Goal: Task Accomplishment & Management: Manage account settings

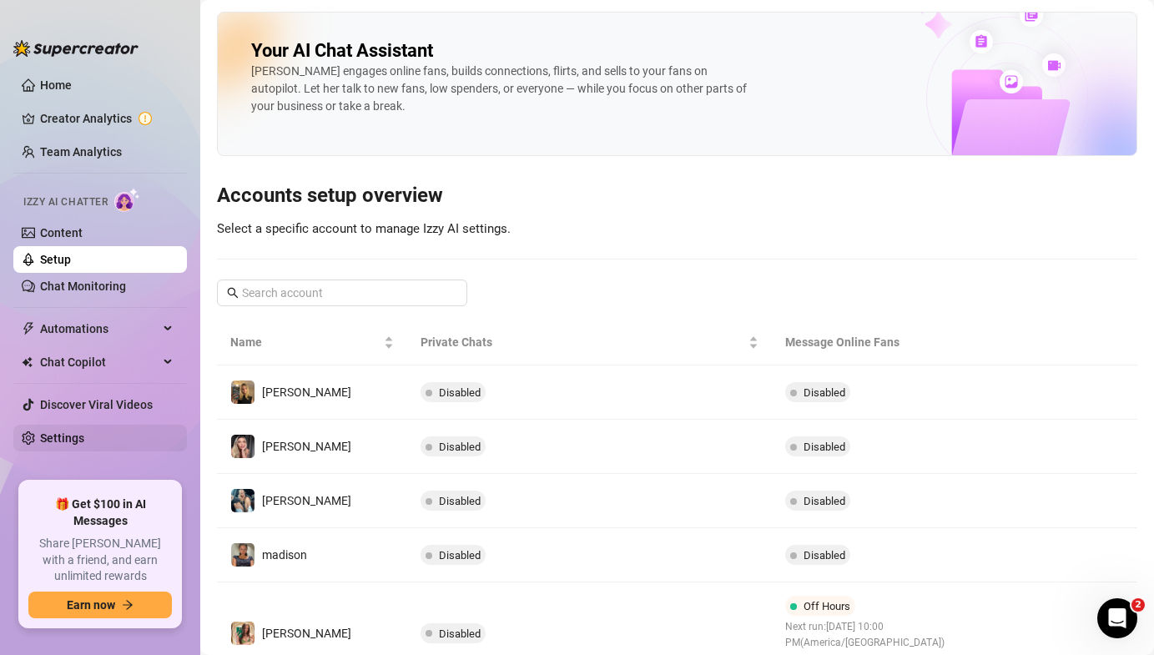
click at [84, 435] on link "Settings" at bounding box center [62, 437] width 44 height 13
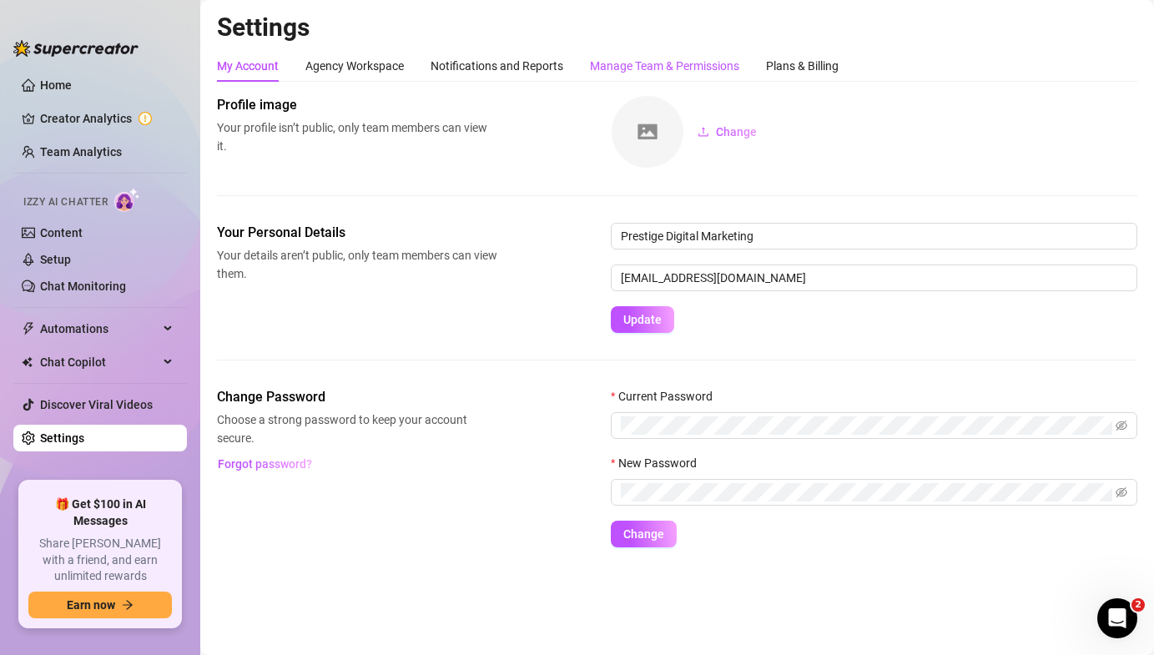
click at [622, 70] on div "Manage Team & Permissions" at bounding box center [664, 66] width 149 height 18
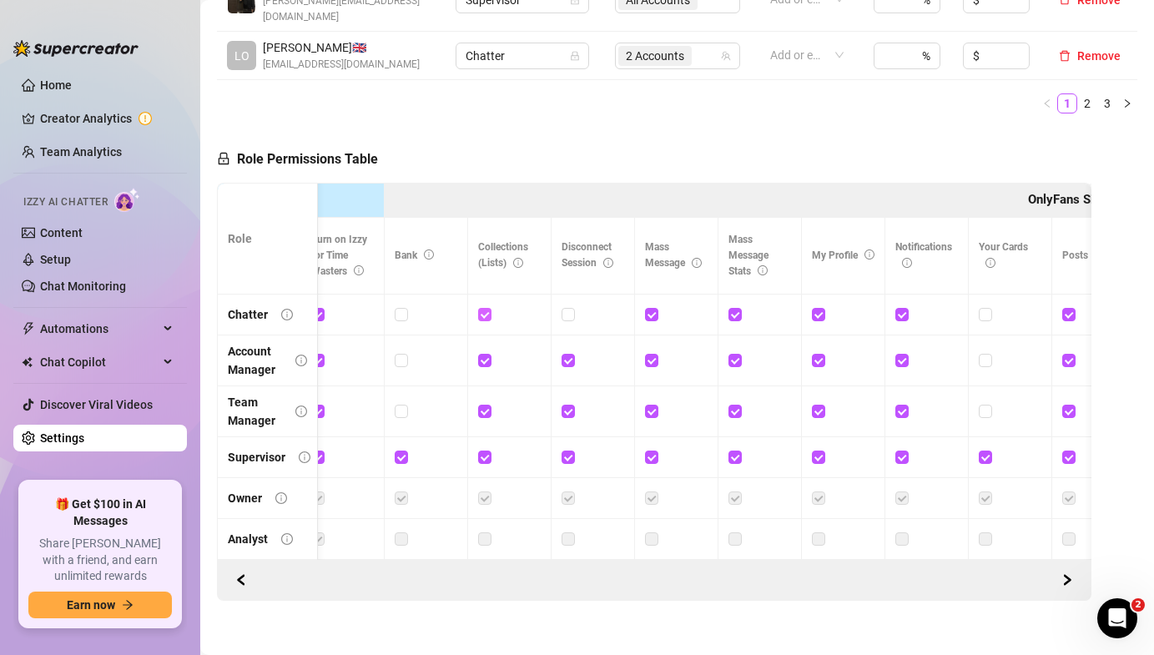
scroll to position [0, 826]
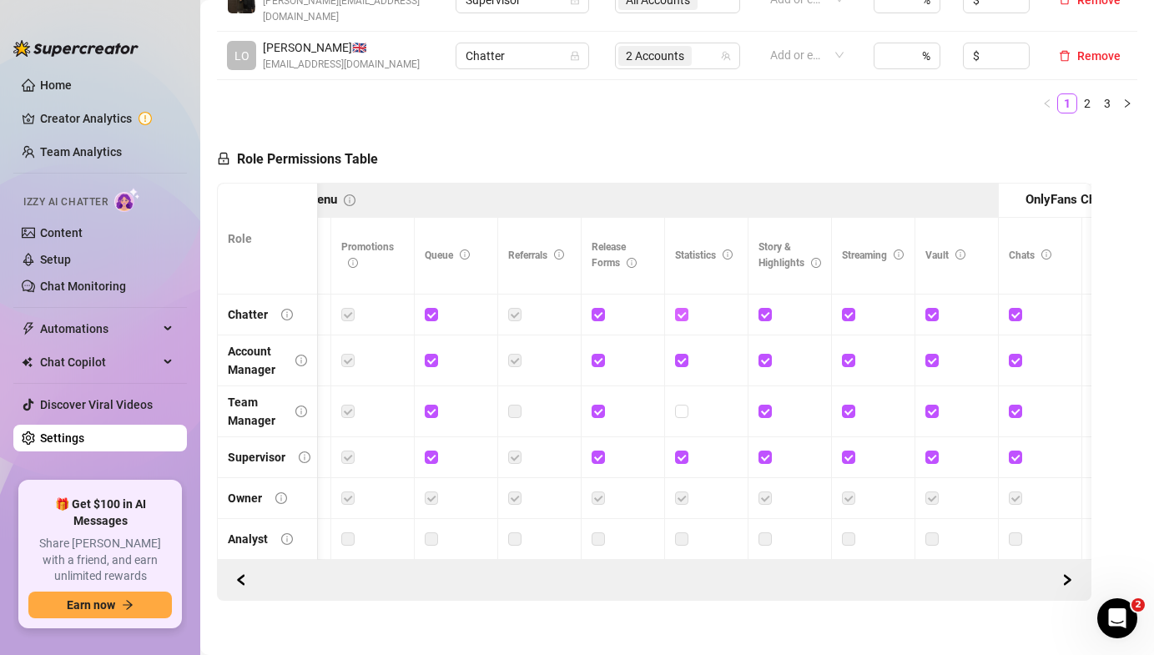
click at [680, 308] on input "checkbox" at bounding box center [681, 314] width 12 height 12
checkbox input "false"
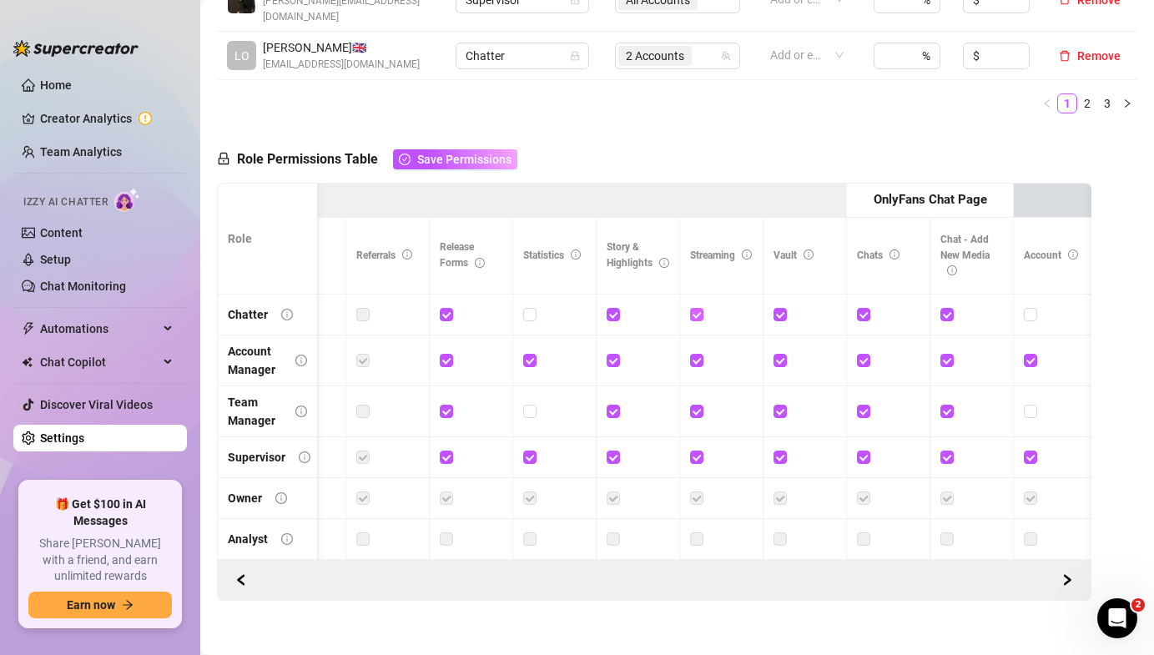
click at [693, 308] on input "checkbox" at bounding box center [696, 314] width 12 height 12
checkbox input "false"
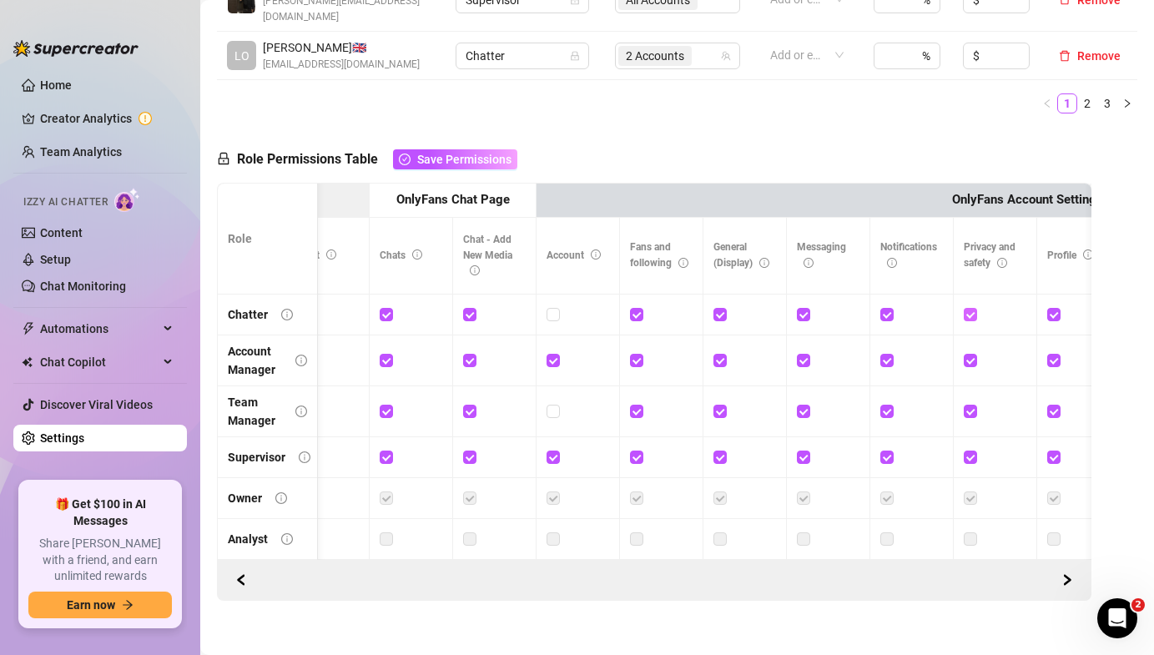
click at [965, 308] on input "checkbox" at bounding box center [970, 314] width 12 height 12
checkbox input "false"
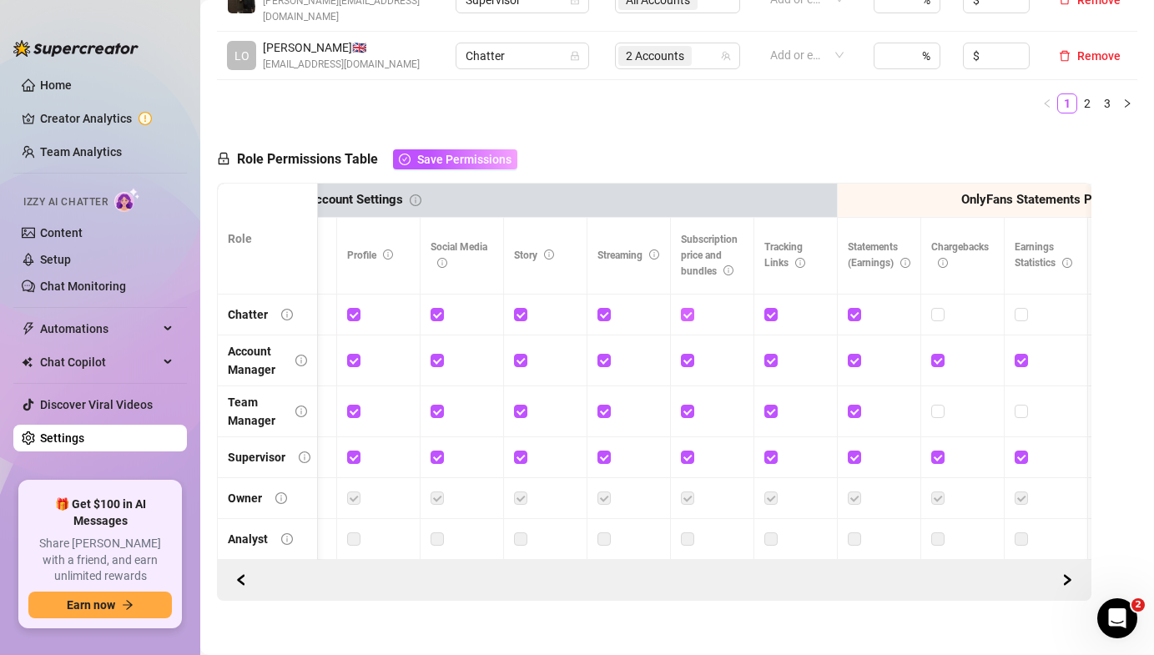
click at [687, 308] on input "checkbox" at bounding box center [687, 314] width 12 height 12
checkbox input "false"
click at [768, 308] on input "checkbox" at bounding box center [770, 314] width 12 height 12
checkbox input "false"
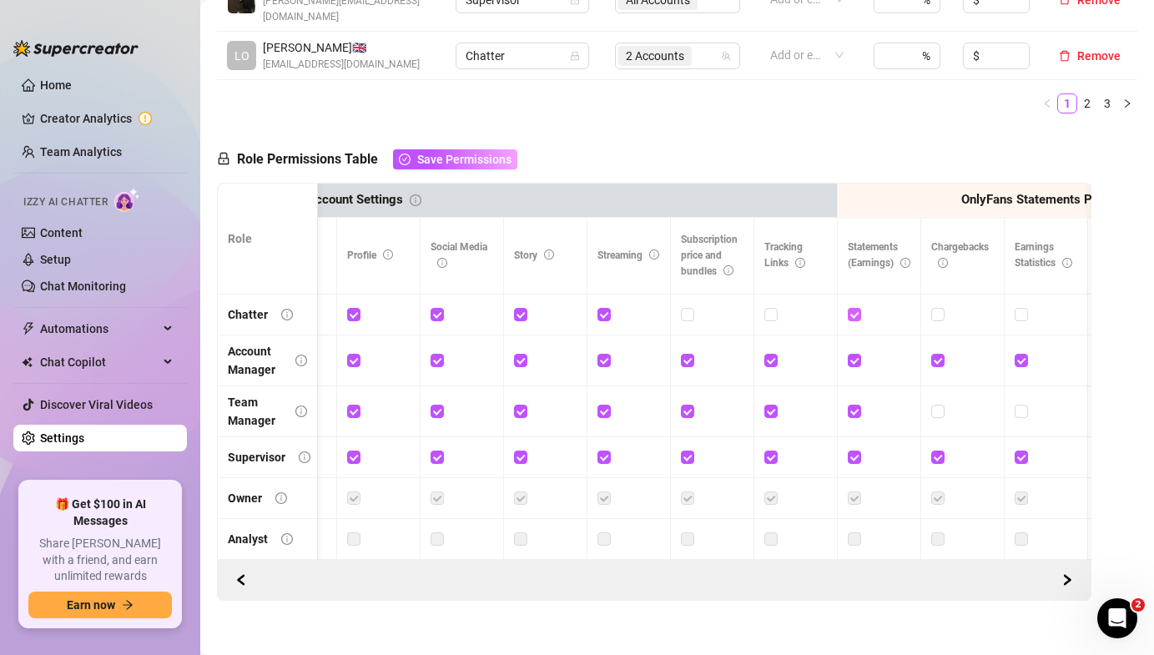
click at [853, 308] on input "checkbox" at bounding box center [854, 314] width 12 height 12
checkbox input "false"
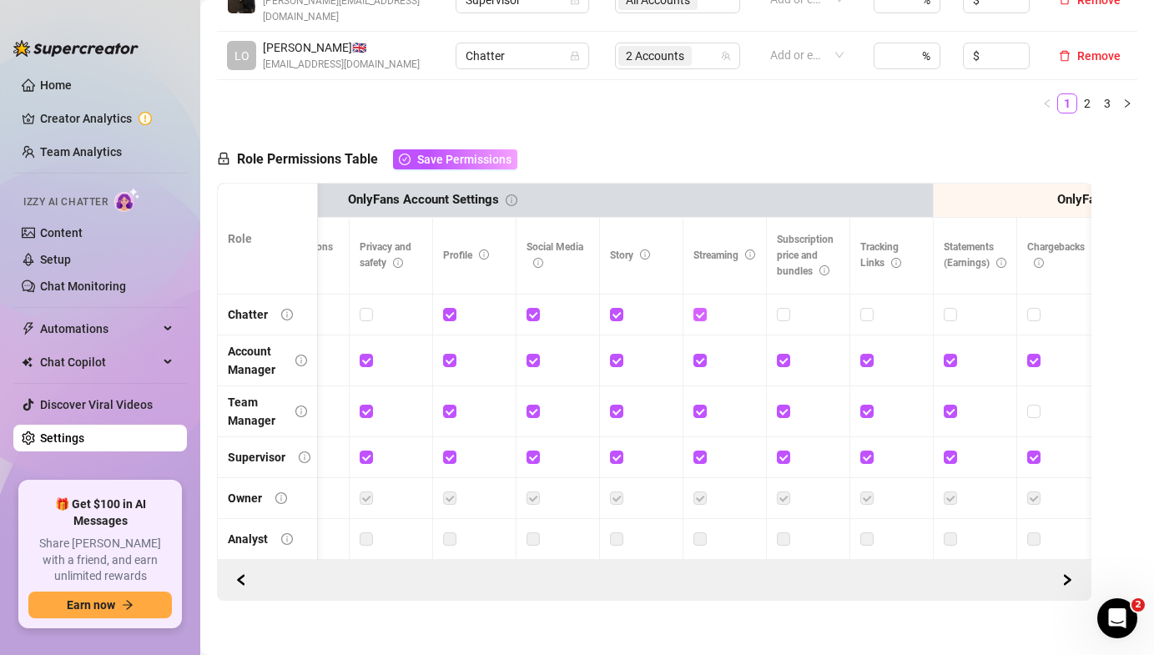
click at [699, 308] on input "checkbox" at bounding box center [699, 314] width 12 height 12
checkbox input "false"
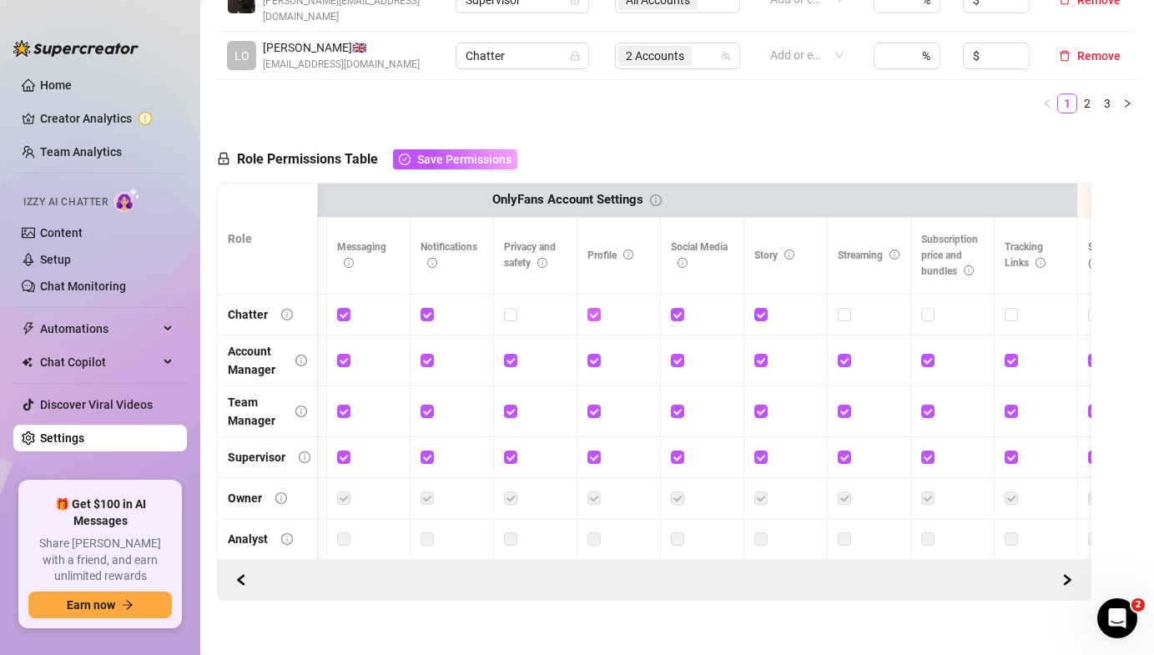
click at [593, 308] on input "checkbox" at bounding box center [593, 314] width 12 height 12
checkbox input "false"
click at [681, 308] on input "checkbox" at bounding box center [677, 314] width 12 height 12
checkbox input "false"
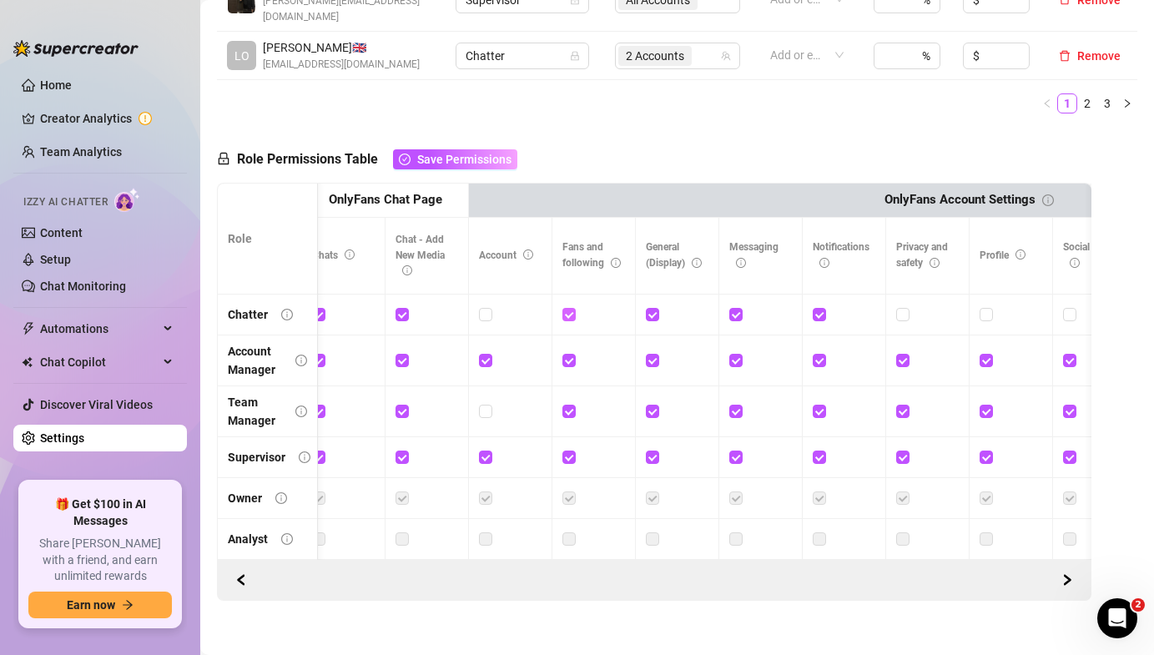
click at [569, 308] on input "checkbox" at bounding box center [568, 314] width 12 height 12
checkbox input "false"
click at [820, 308] on input "checkbox" at bounding box center [819, 314] width 12 height 12
checkbox input "false"
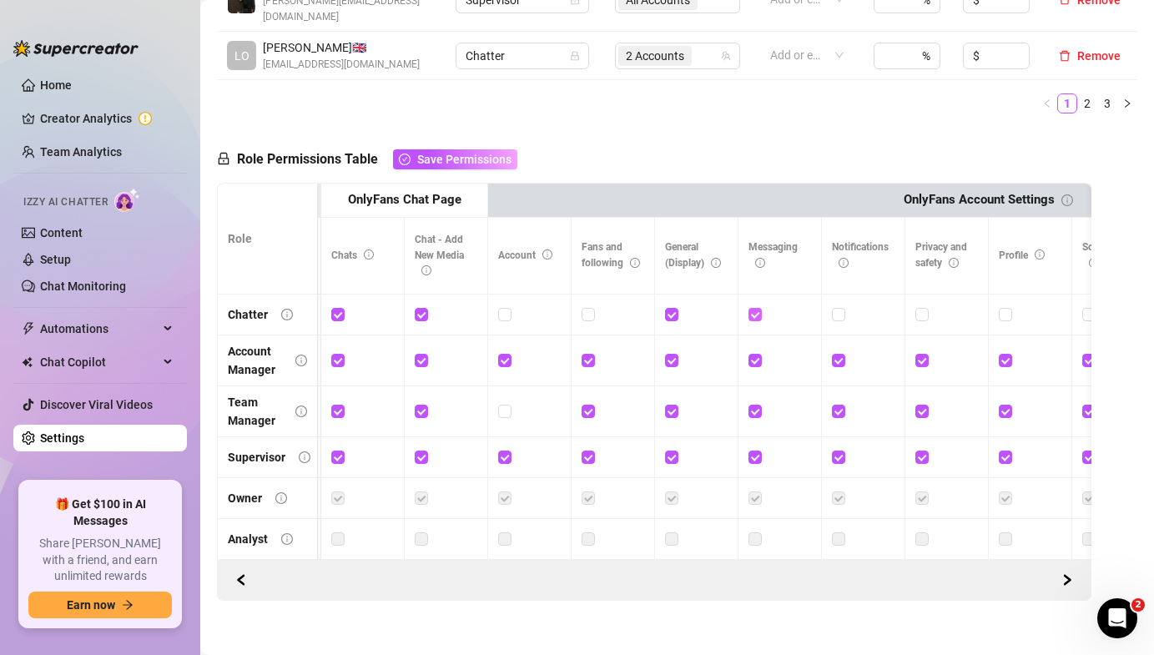
click at [754, 307] on label at bounding box center [754, 314] width 13 height 18
click at [754, 308] on input "checkbox" at bounding box center [754, 314] width 12 height 12
checkbox input "false"
click at [673, 308] on input "checkbox" at bounding box center [671, 314] width 12 height 12
checkbox input "false"
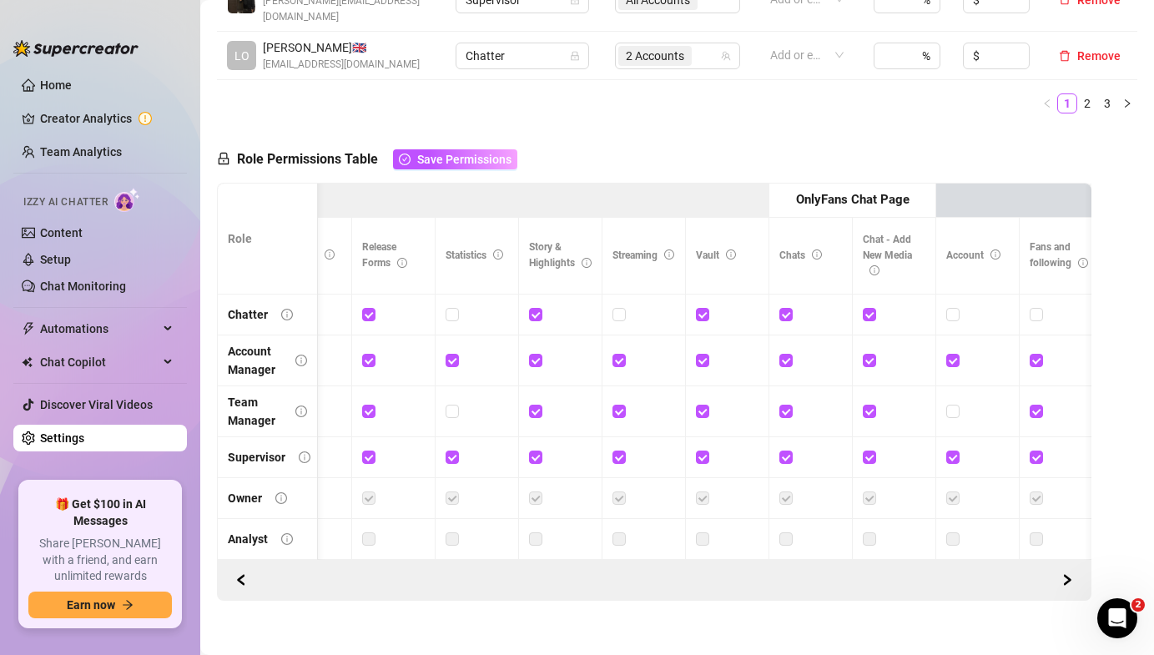
scroll to position [0, 1805]
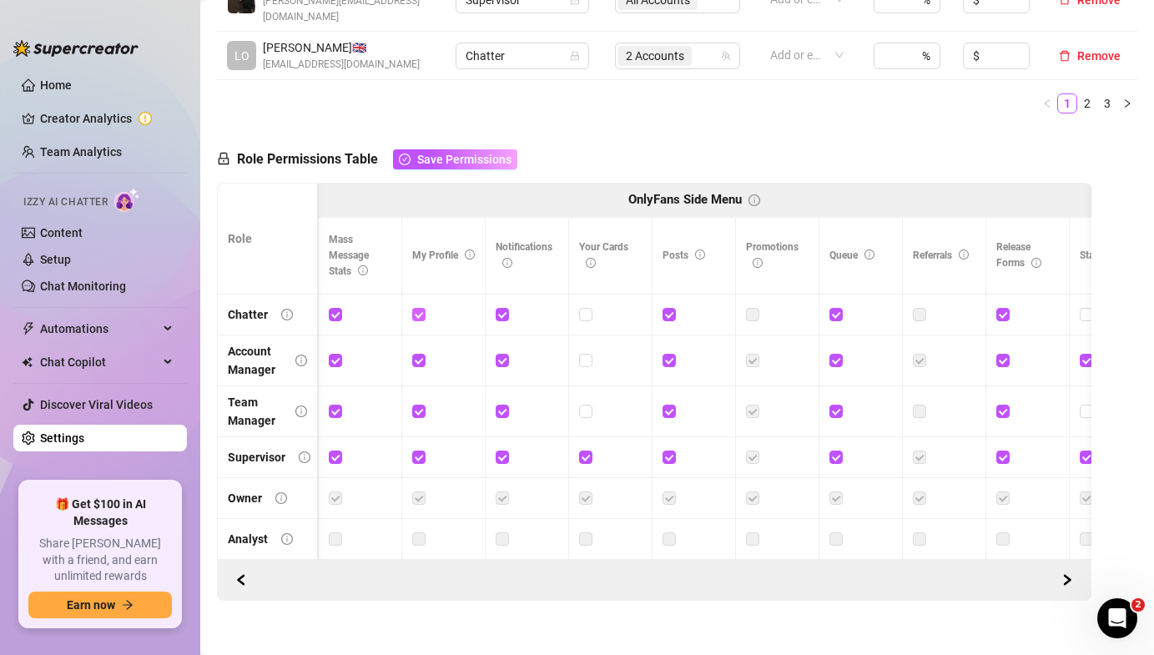
click at [421, 308] on input "checkbox" at bounding box center [418, 314] width 12 height 12
checkbox input "false"
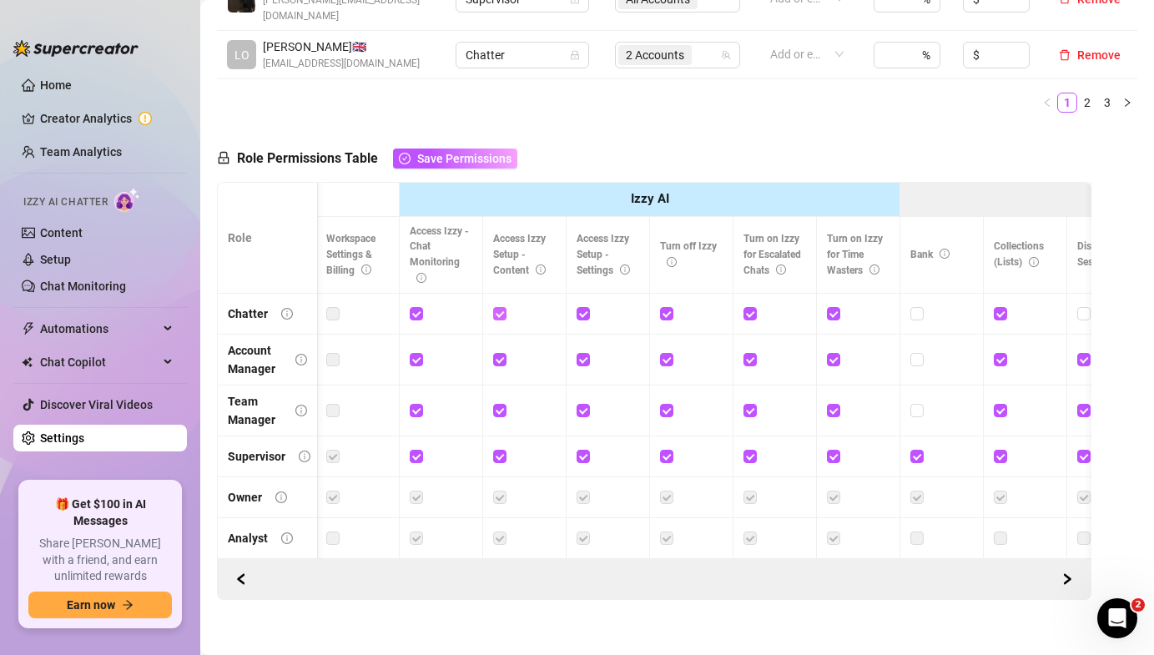
click at [494, 307] on input "checkbox" at bounding box center [499, 313] width 12 height 12
checkbox input "false"
click at [582, 307] on input "checkbox" at bounding box center [582, 313] width 12 height 12
checkbox input "false"
click at [406, 296] on td at bounding box center [441, 314] width 83 height 41
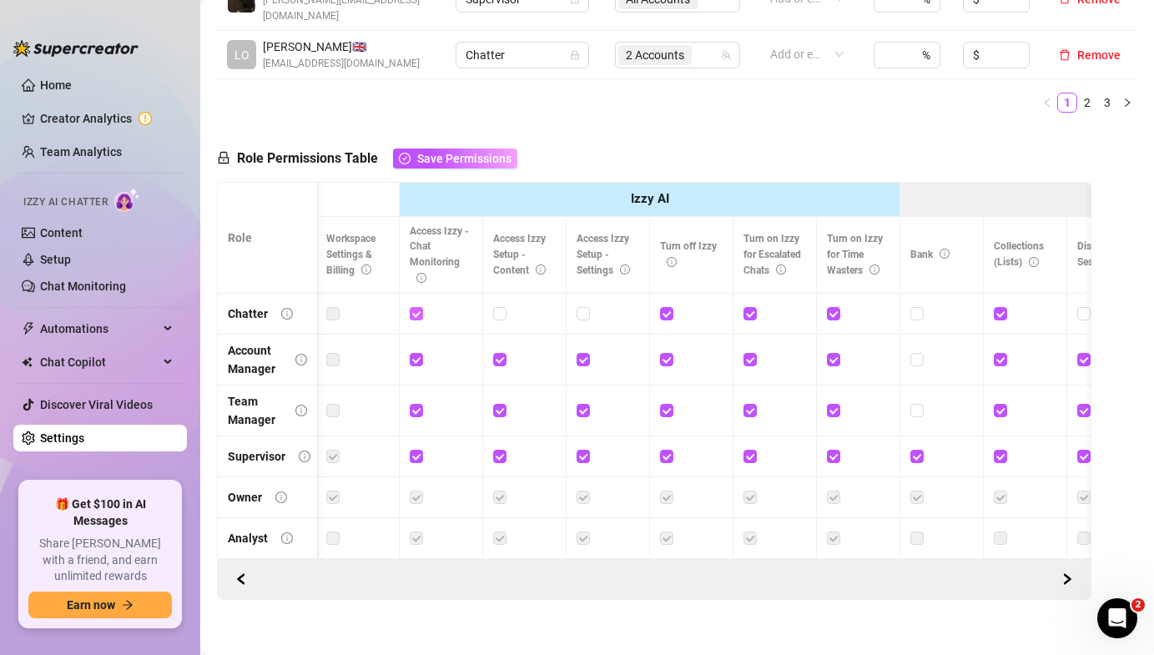
click at [416, 307] on input "checkbox" at bounding box center [416, 313] width 12 height 12
checkbox input "false"
click at [832, 307] on input "checkbox" at bounding box center [833, 313] width 12 height 12
checkbox input "false"
click at [752, 307] on input "checkbox" at bounding box center [749, 313] width 12 height 12
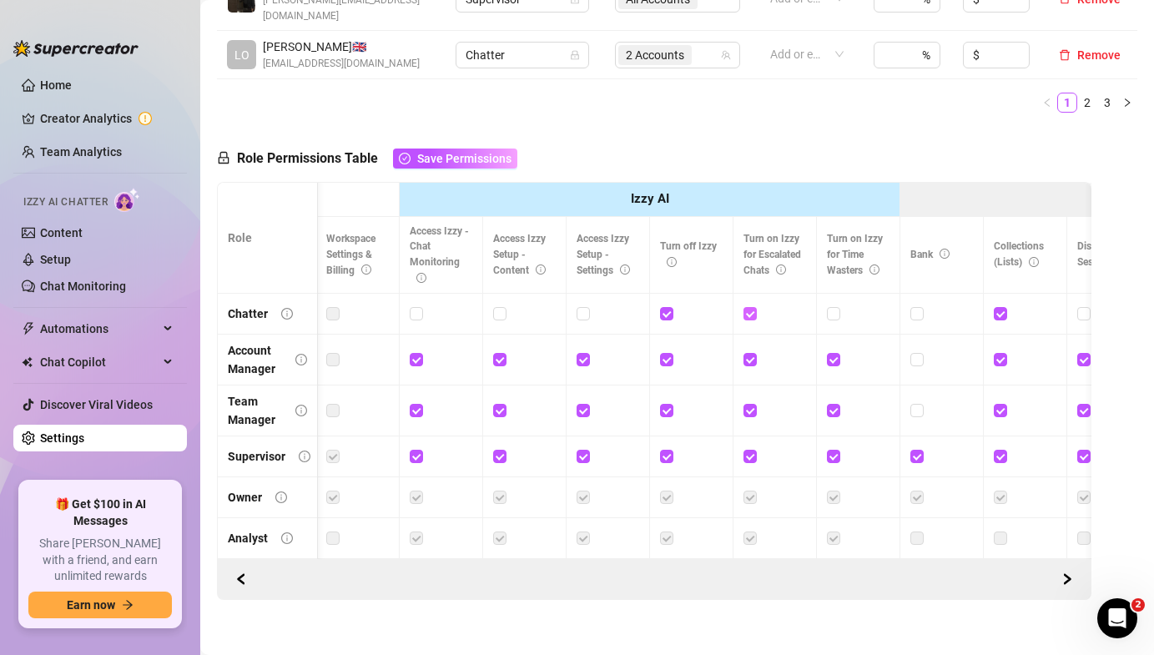
checkbox input "false"
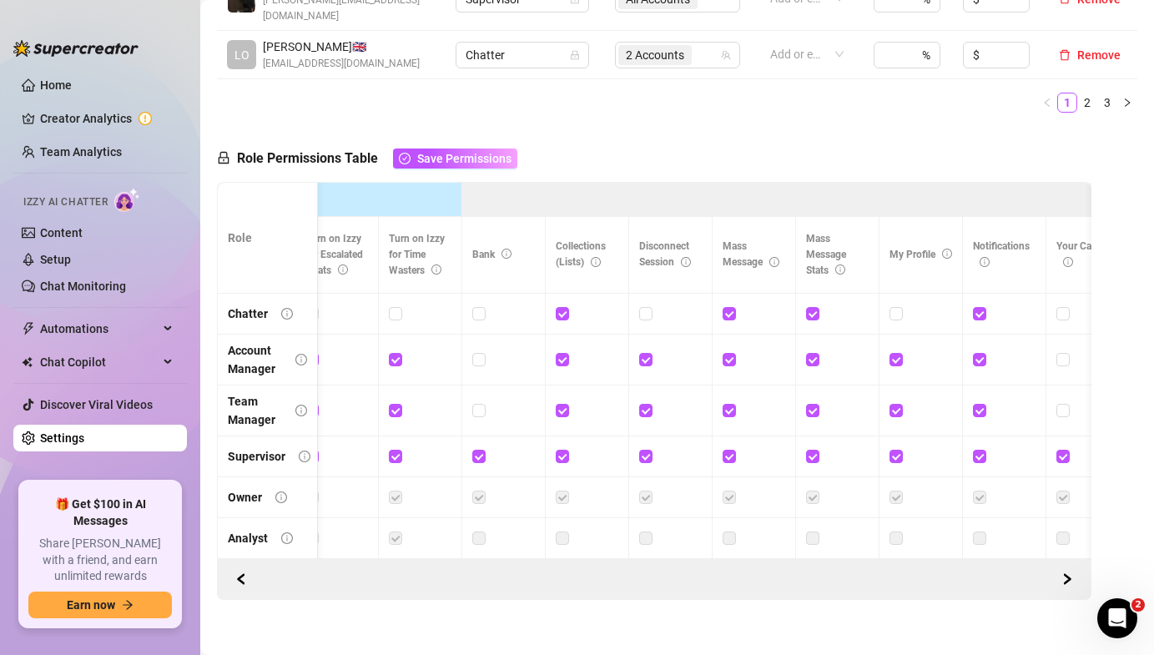
scroll to position [0, 703]
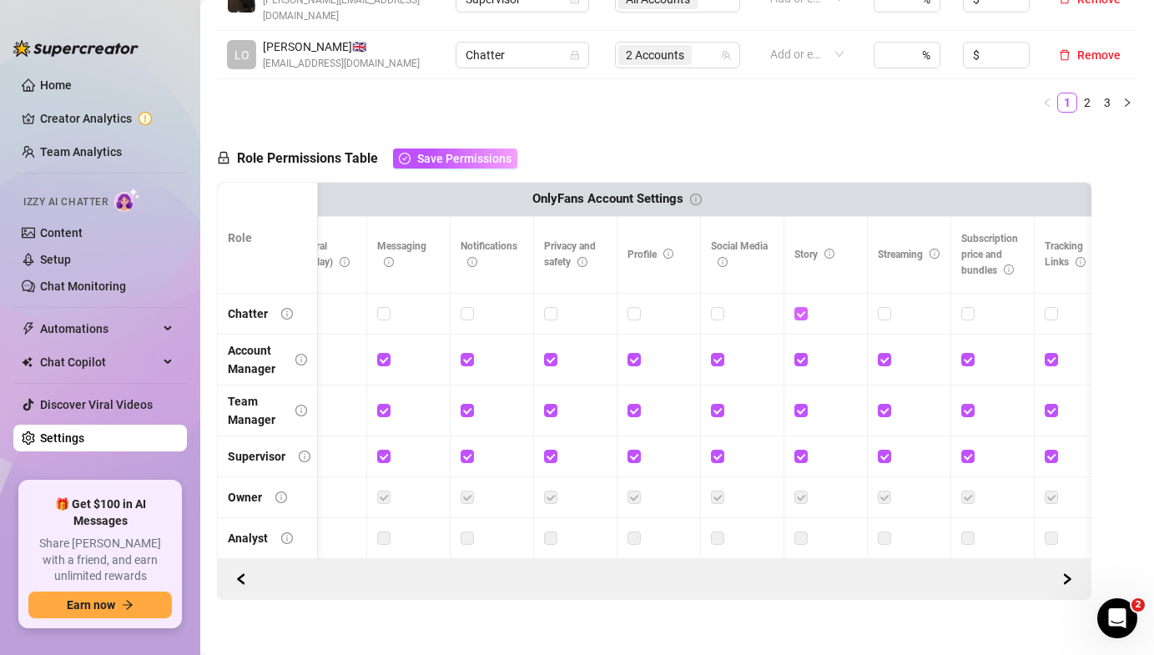
click at [802, 307] on input "checkbox" at bounding box center [800, 313] width 12 height 12
checkbox input "false"
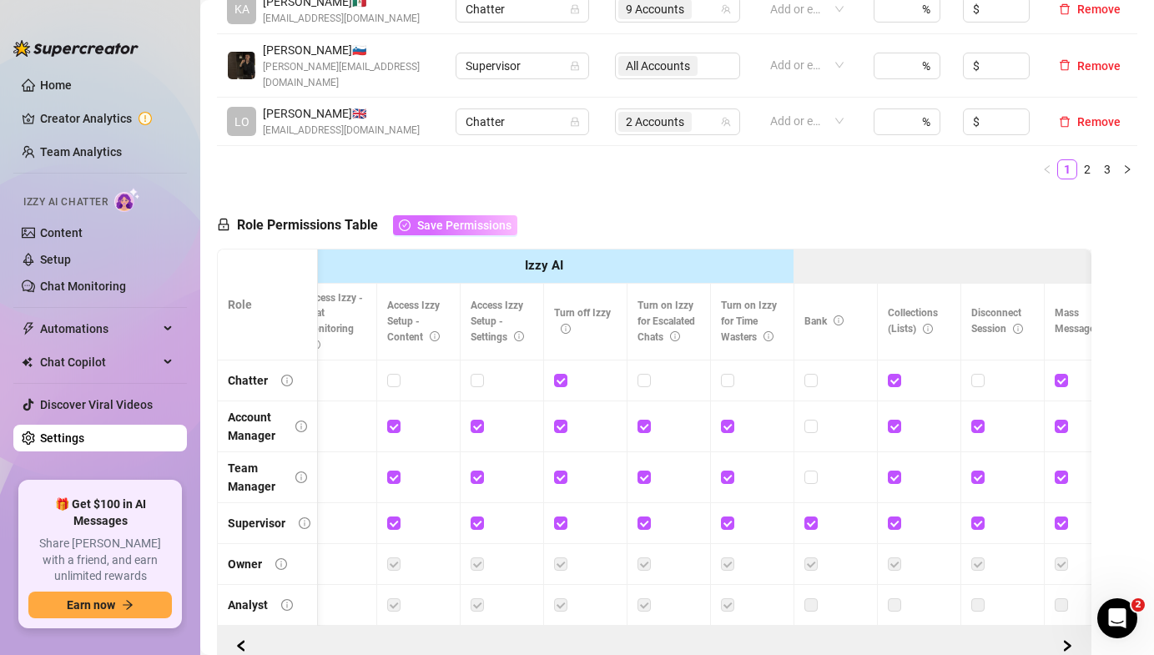
click at [466, 219] on span "Save Permissions" at bounding box center [464, 225] width 94 height 13
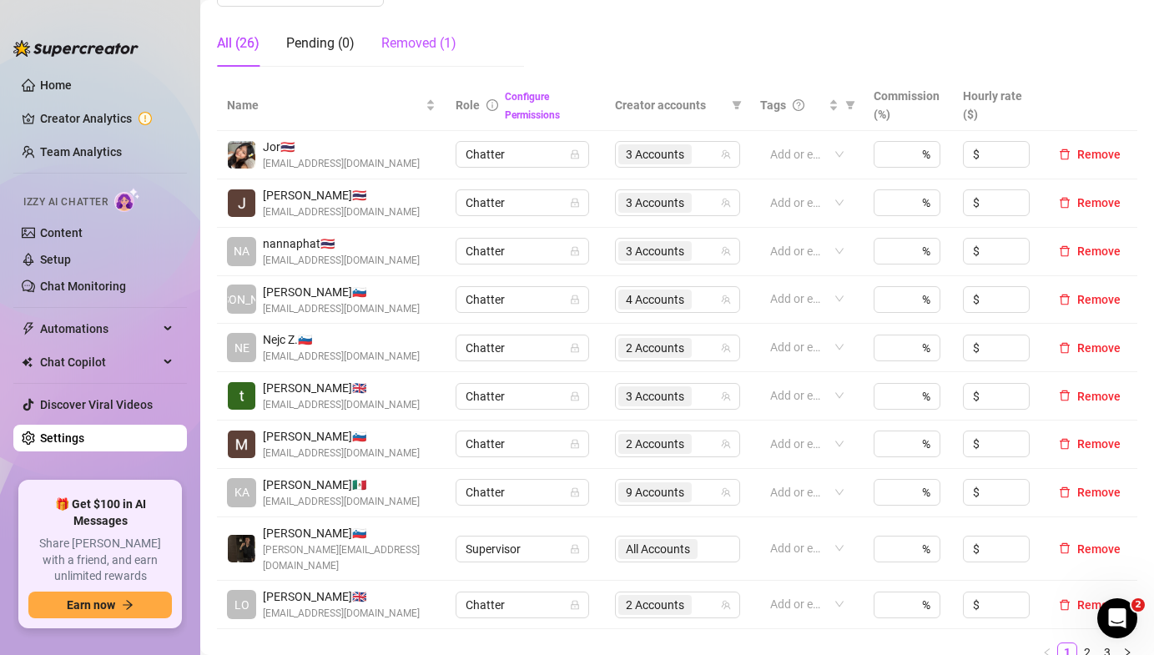
click at [405, 40] on div "Removed (1)" at bounding box center [418, 43] width 75 height 20
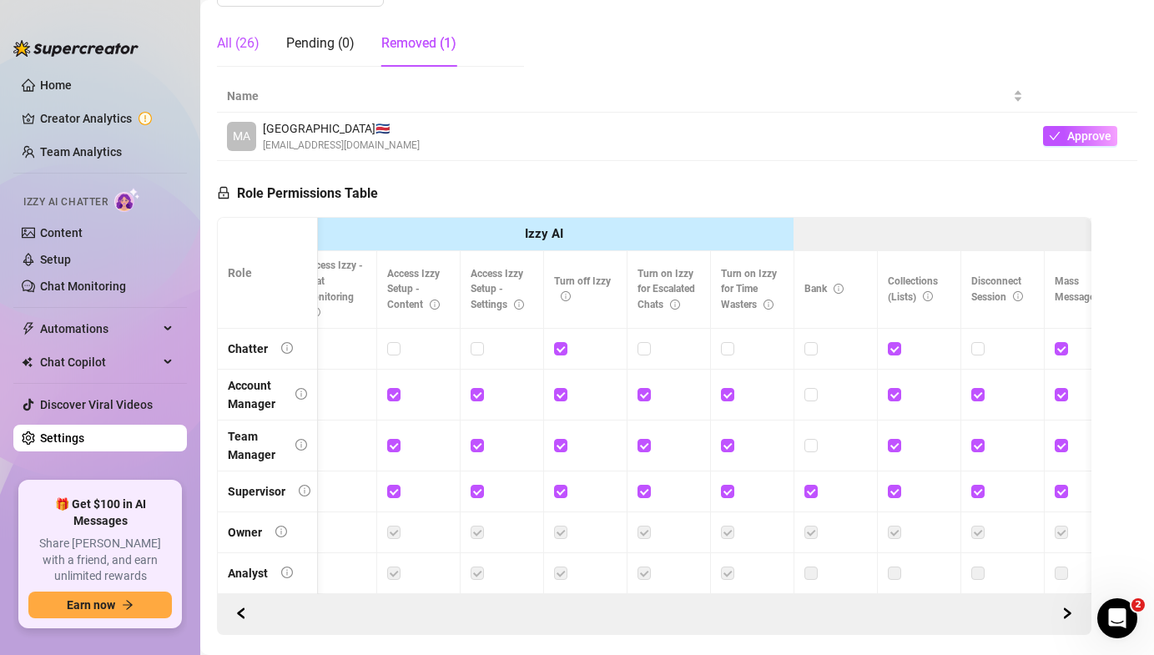
click at [246, 44] on div "All (26)" at bounding box center [238, 43] width 43 height 20
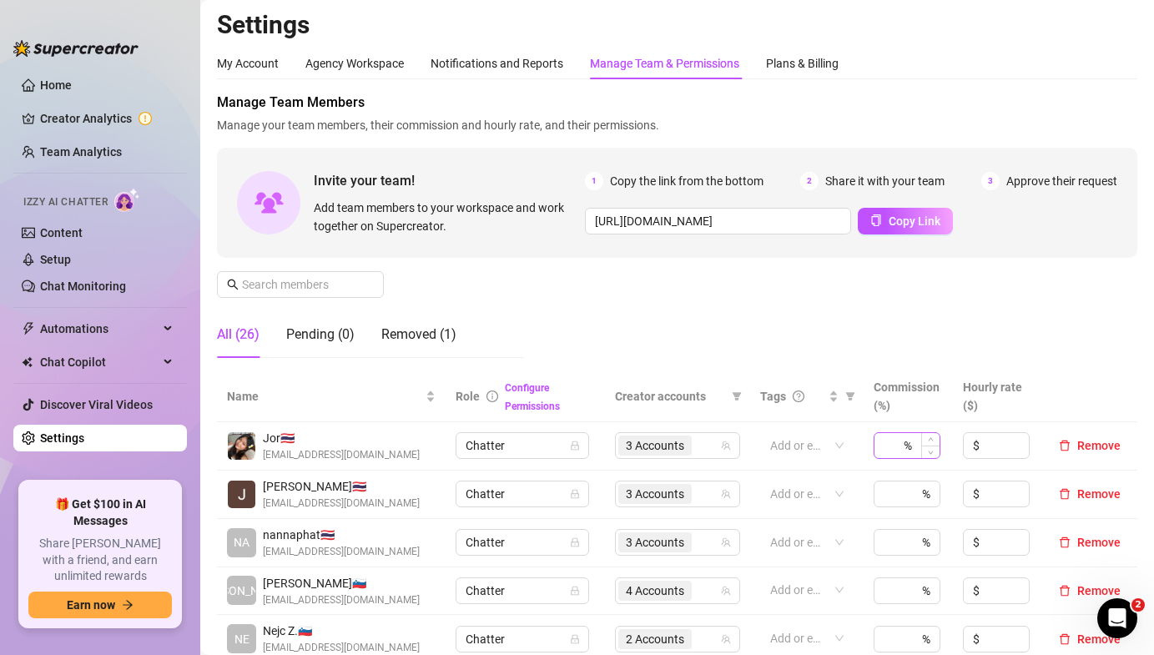
scroll to position [0, 0]
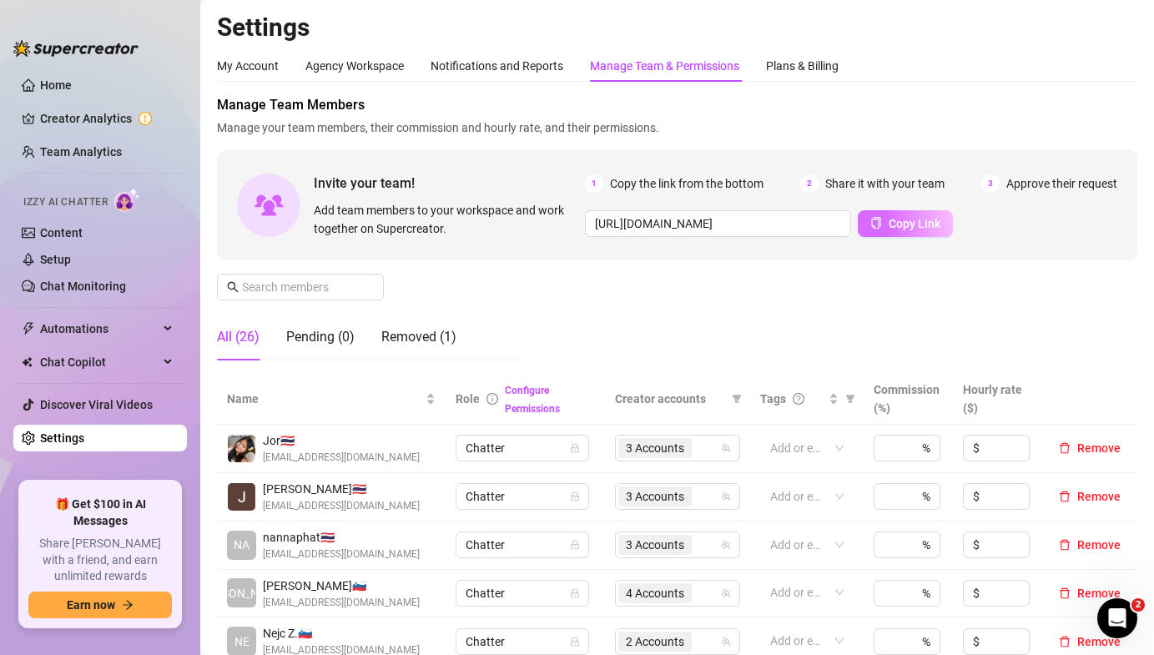
click at [891, 228] on span "Copy Link" at bounding box center [914, 223] width 52 height 13
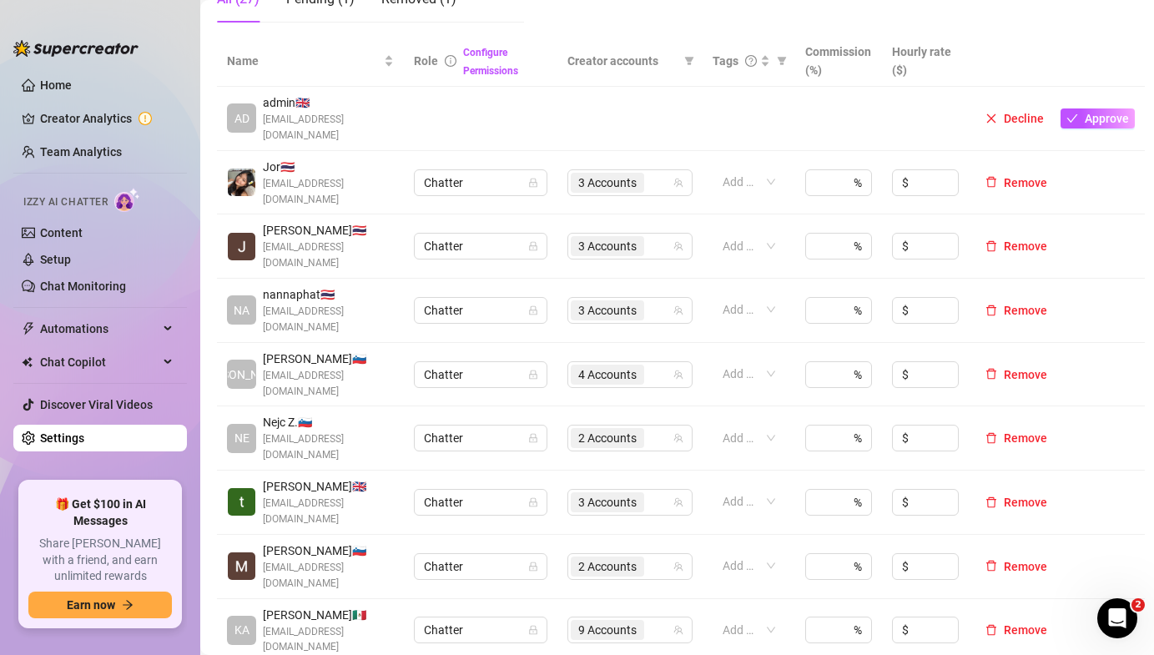
scroll to position [331, 0]
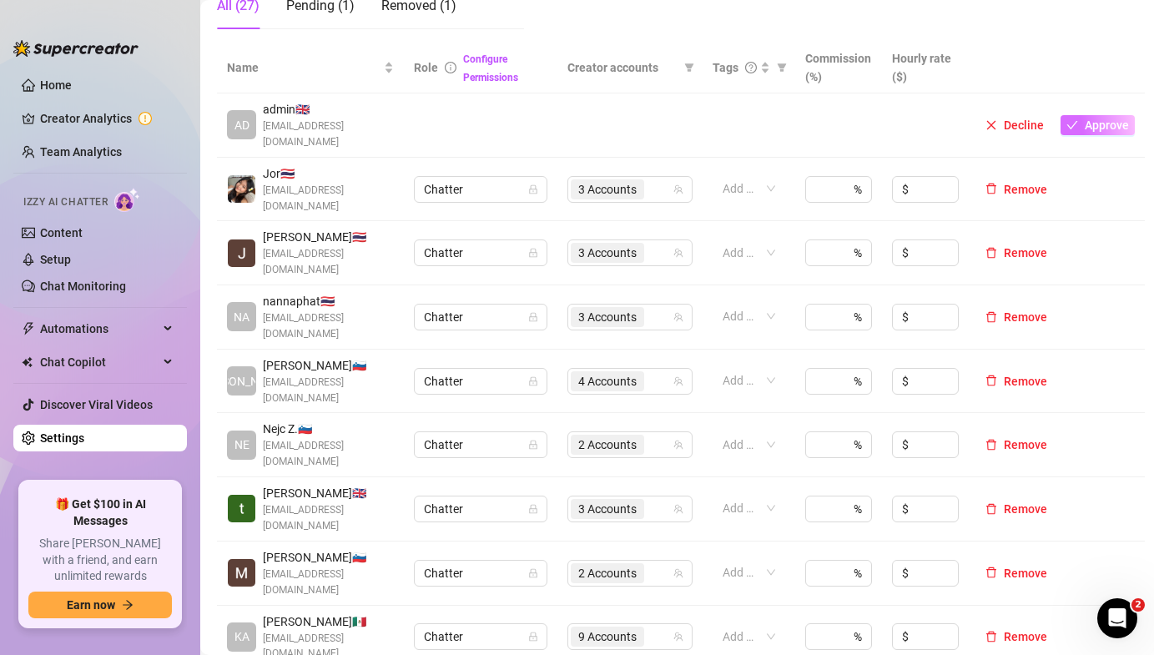
click at [1105, 118] on span "Approve" at bounding box center [1107, 124] width 44 height 13
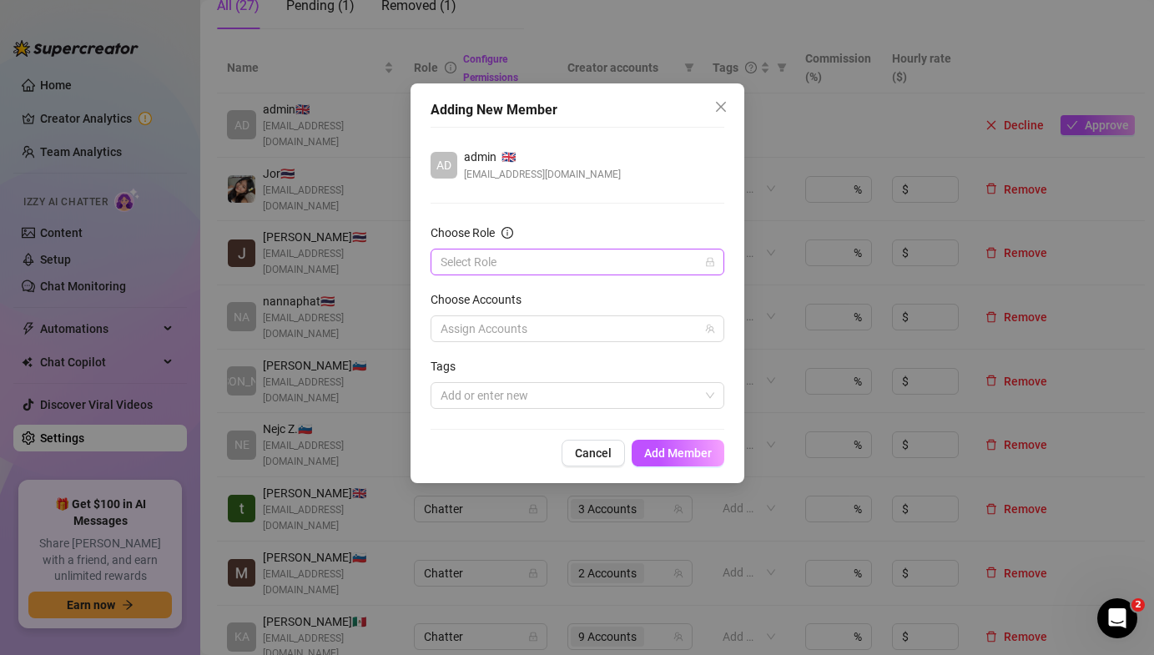
click at [607, 252] on input "Choose Role" at bounding box center [569, 261] width 259 height 25
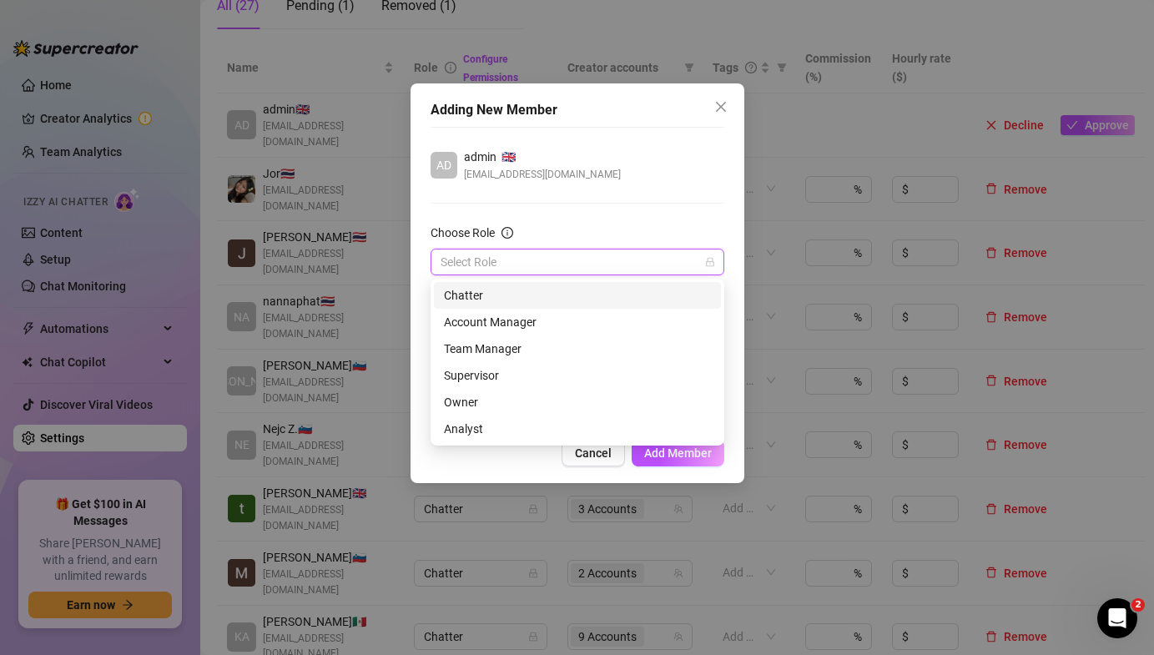
click at [563, 292] on div "Chatter" at bounding box center [577, 295] width 267 height 18
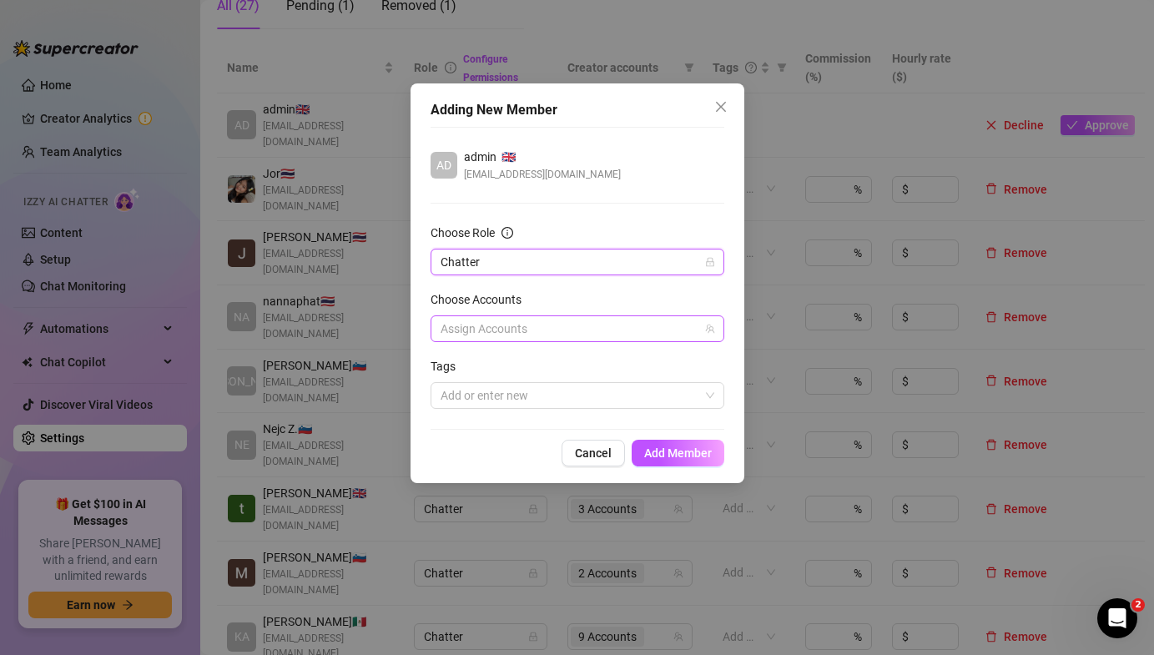
click at [580, 331] on div at bounding box center [568, 328] width 269 height 23
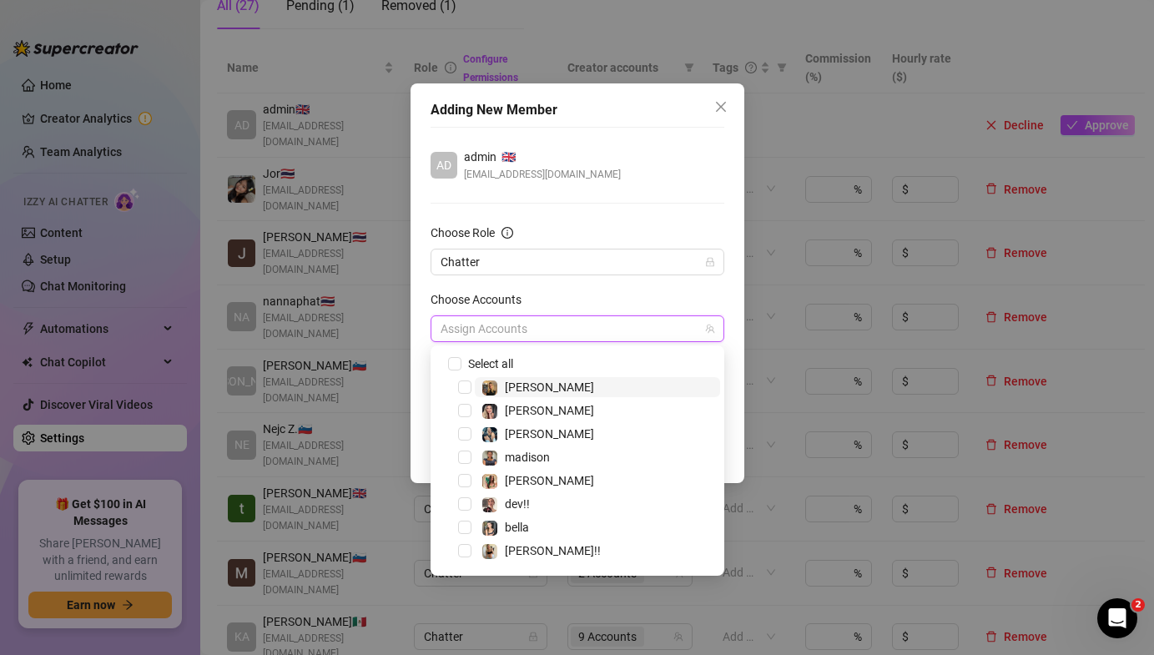
click at [549, 384] on span "[PERSON_NAME]" at bounding box center [597, 387] width 245 height 20
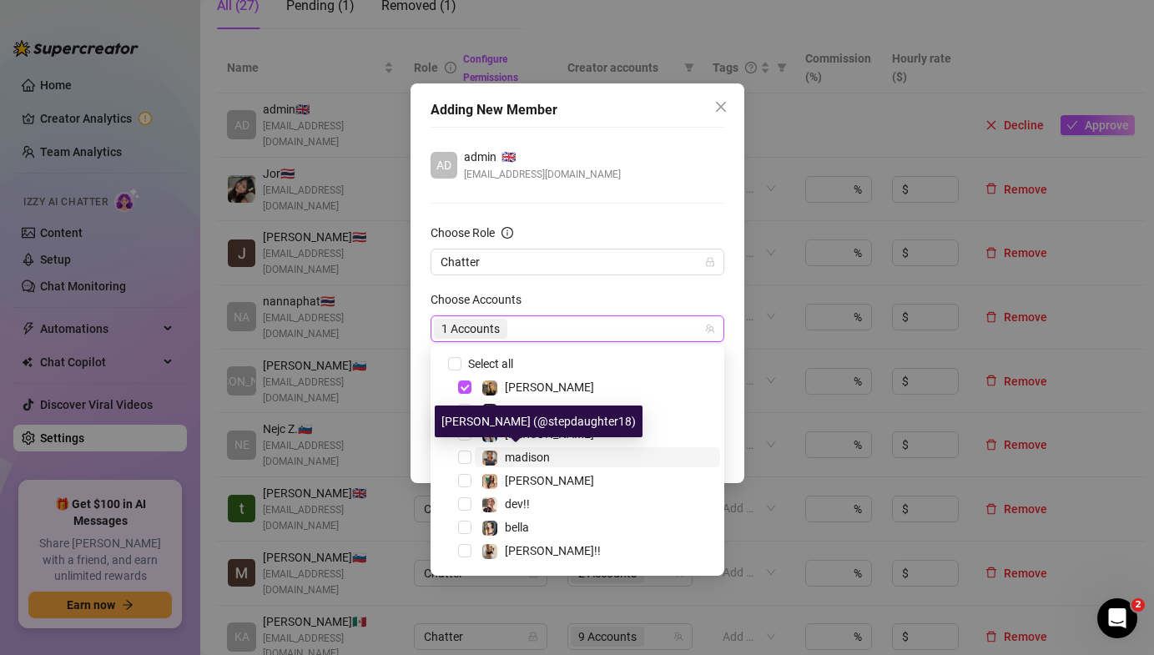
click at [531, 459] on span "madison" at bounding box center [527, 456] width 45 height 13
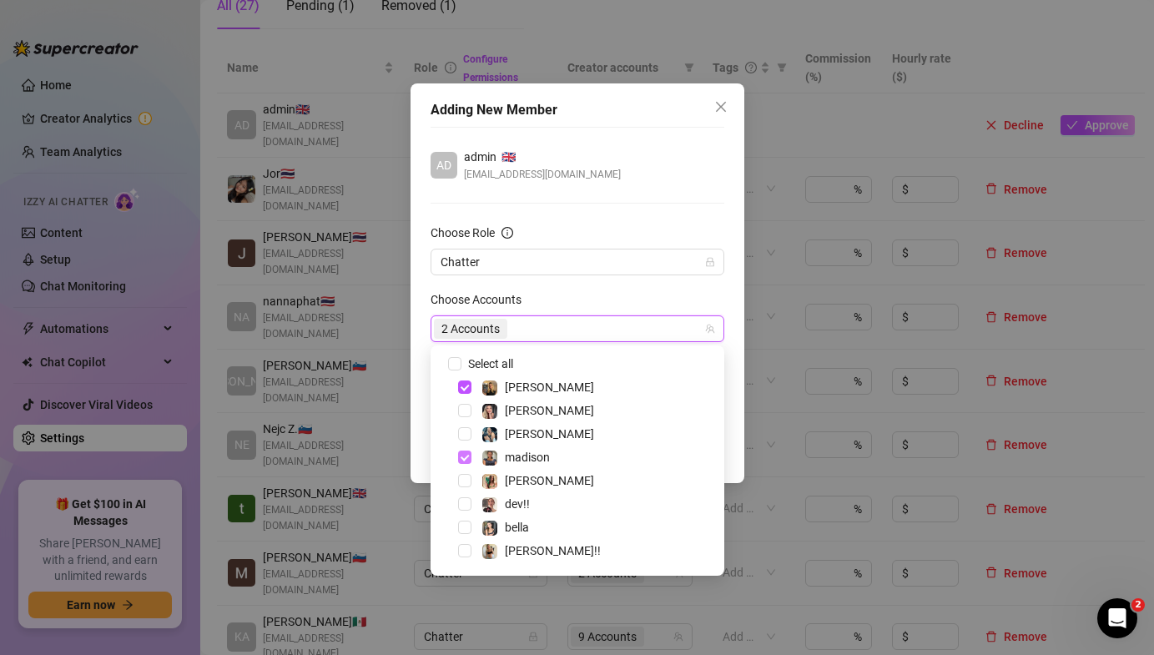
click at [464, 461] on span "Select tree node" at bounding box center [464, 456] width 13 height 13
click at [601, 292] on div "Choose Accounts" at bounding box center [577, 302] width 294 height 25
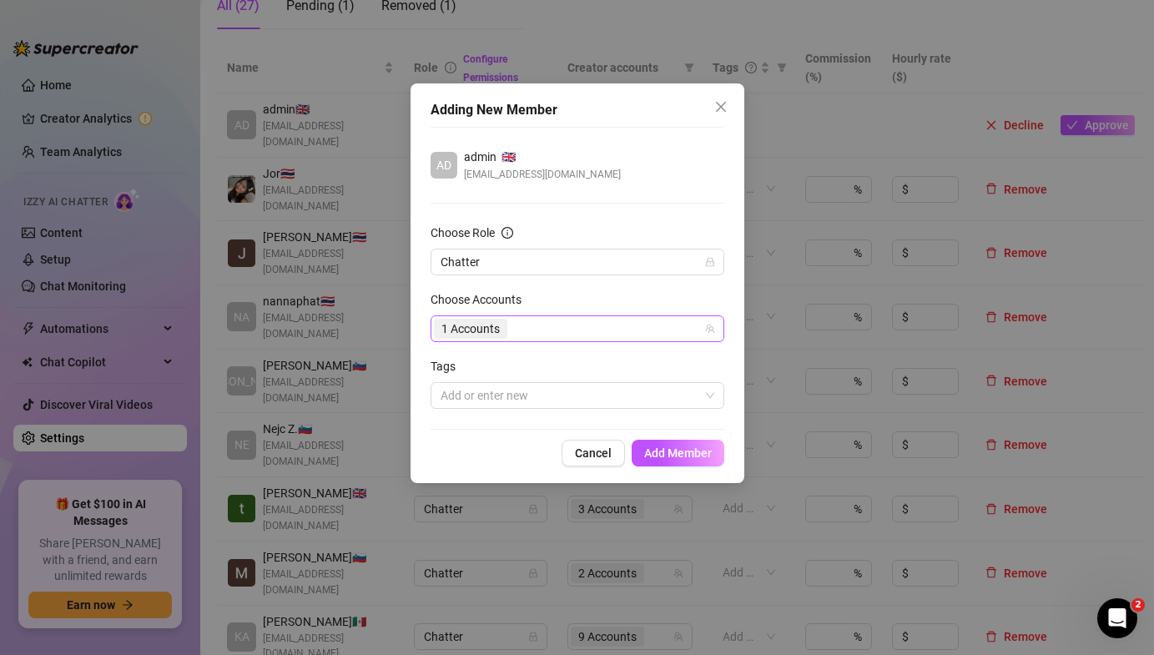
click at [560, 331] on div "1 Accounts" at bounding box center [568, 328] width 269 height 23
click at [511, 433] on div "[PERSON_NAME] (@stepdaughter18)" at bounding box center [539, 421] width 208 height 32
click at [577, 394] on div at bounding box center [568, 395] width 269 height 23
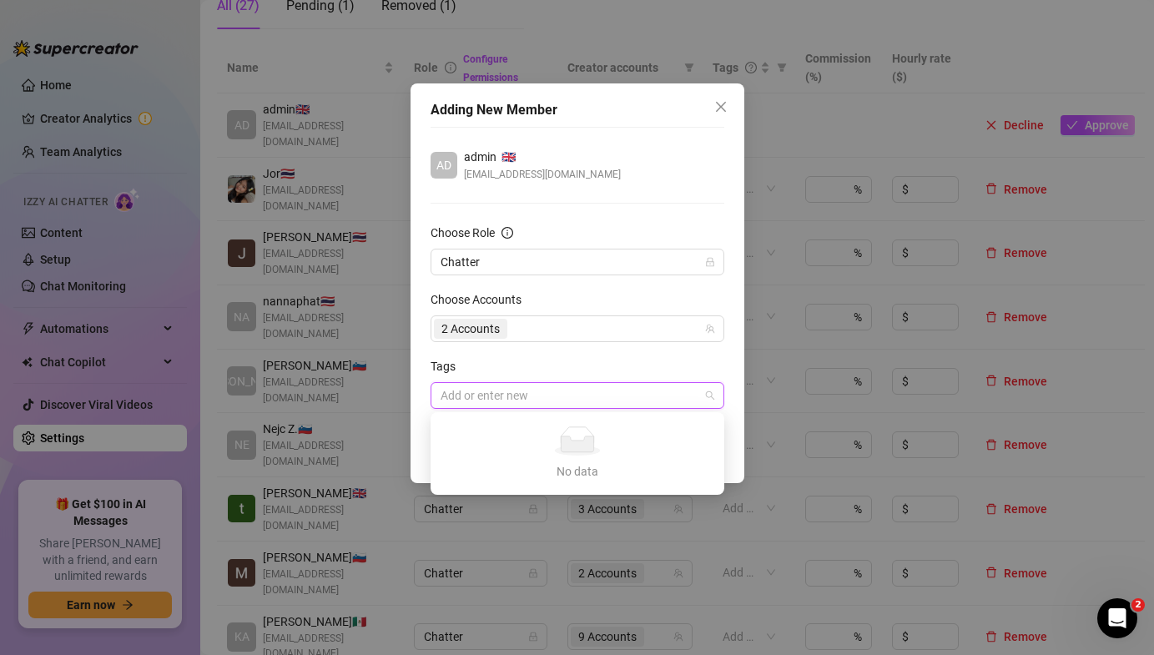
click at [576, 374] on div "Tags" at bounding box center [577, 369] width 294 height 25
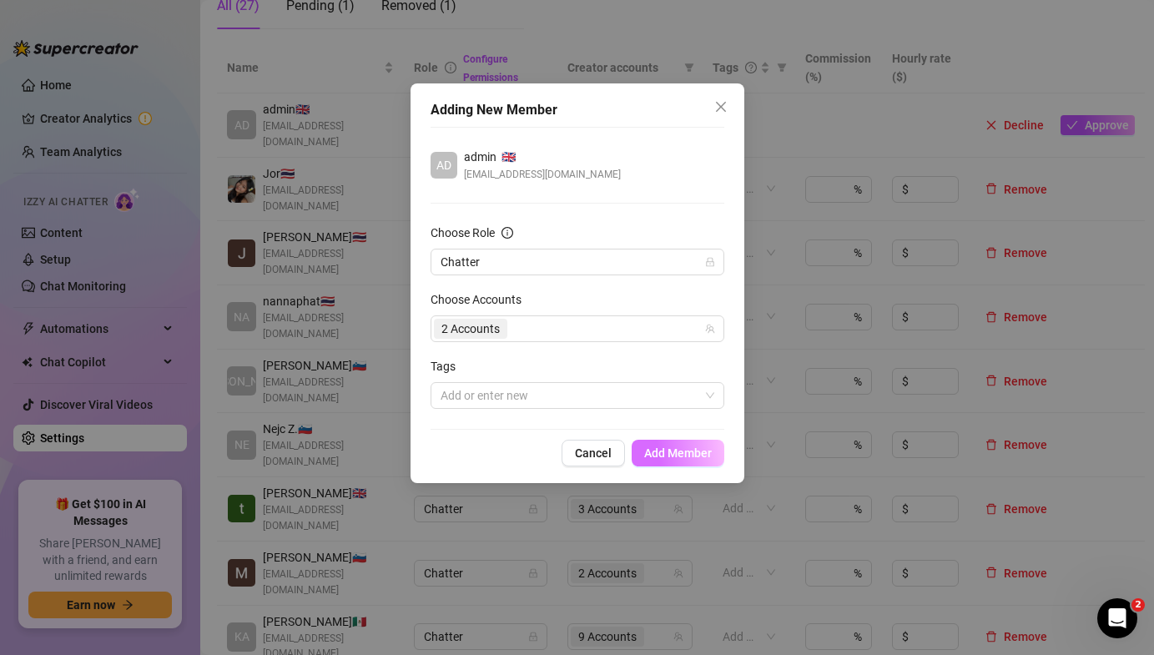
click at [682, 447] on span "Add Member" at bounding box center [678, 452] width 68 height 13
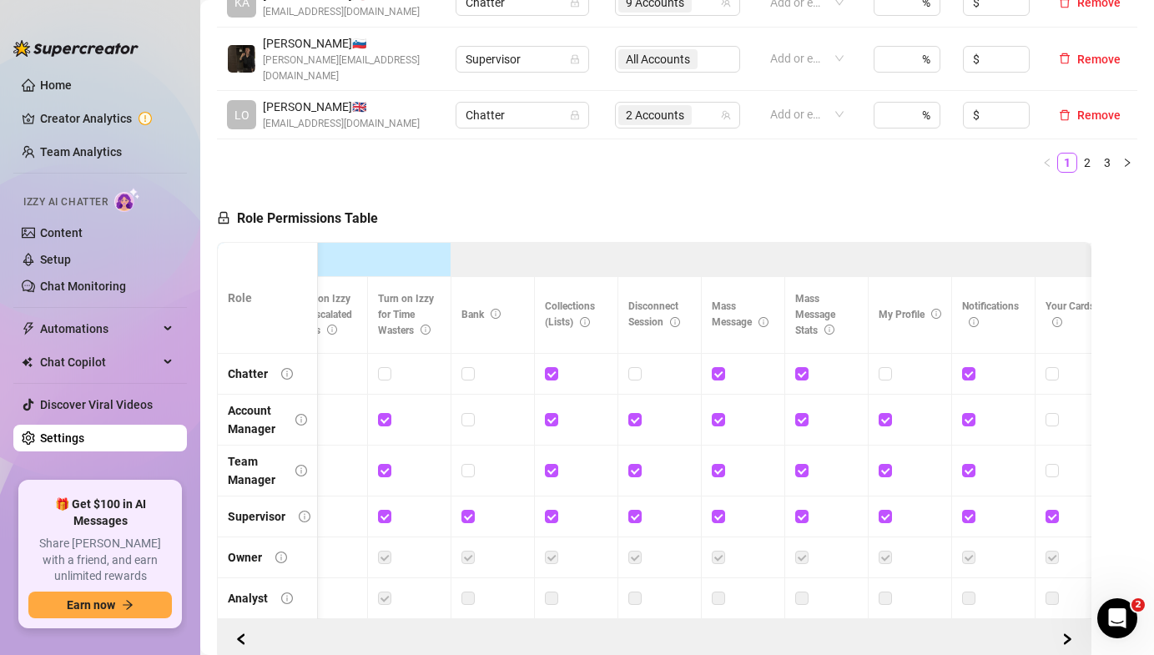
scroll to position [0, 739]
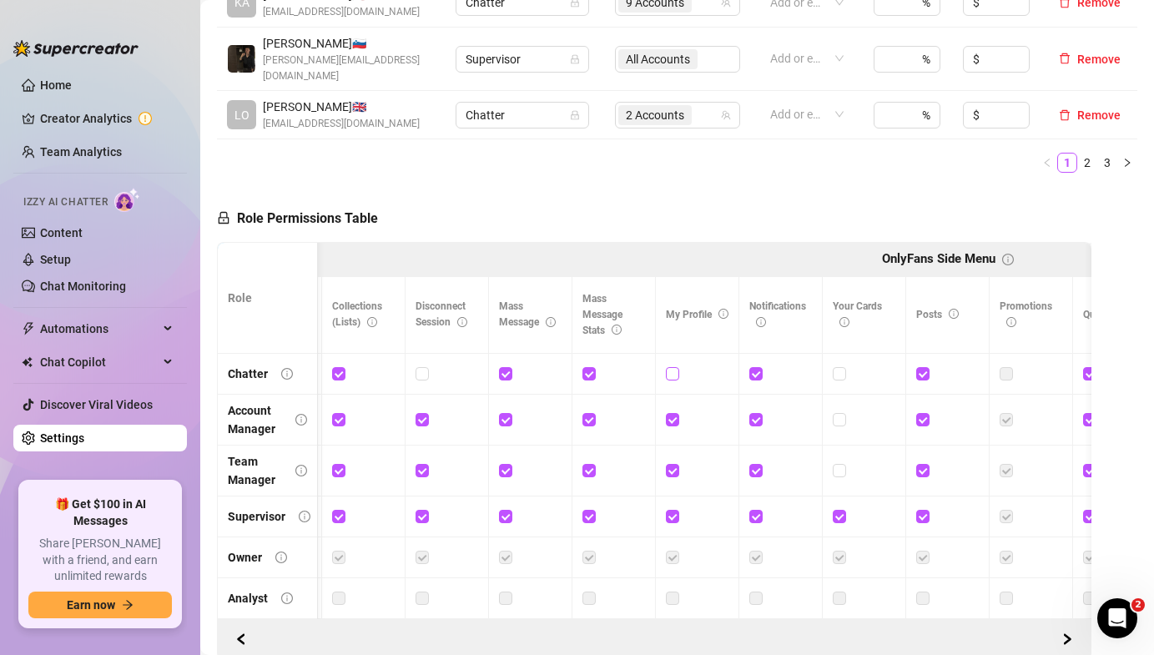
click at [674, 367] on input "checkbox" at bounding box center [672, 373] width 12 height 12
checkbox input "true"
click at [474, 212] on span "Save Permissions" at bounding box center [464, 218] width 94 height 13
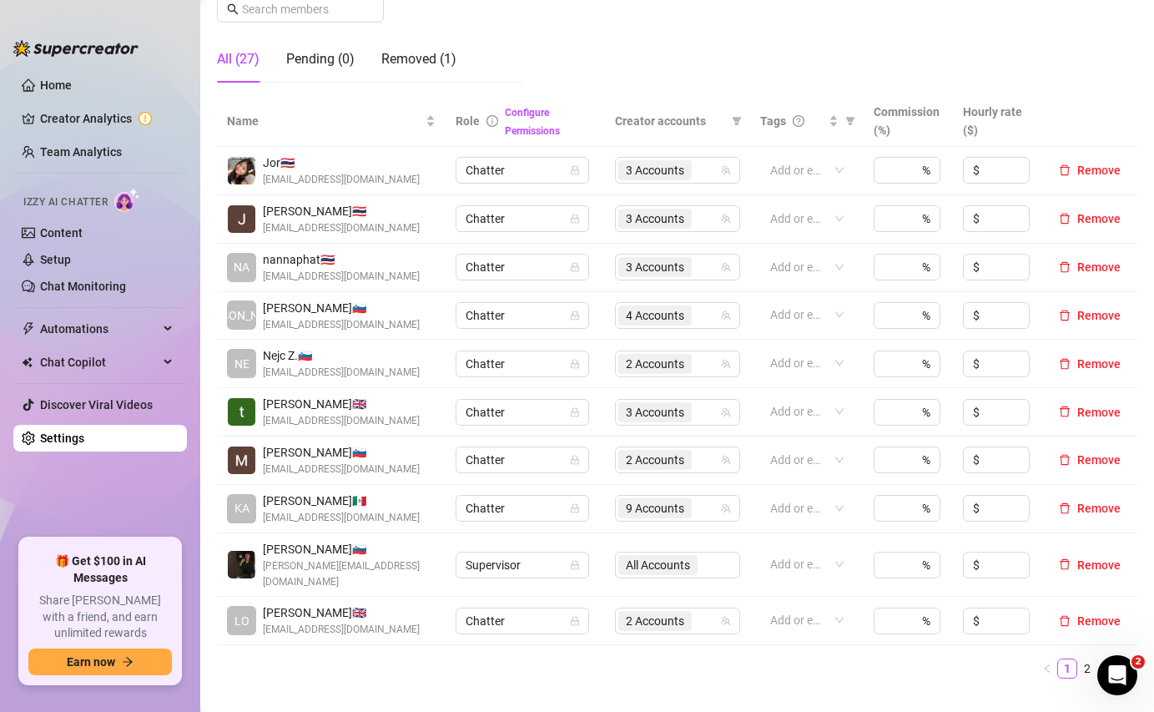
scroll to position [279, 0]
click at [72, 83] on link "Home" at bounding box center [56, 84] width 32 height 13
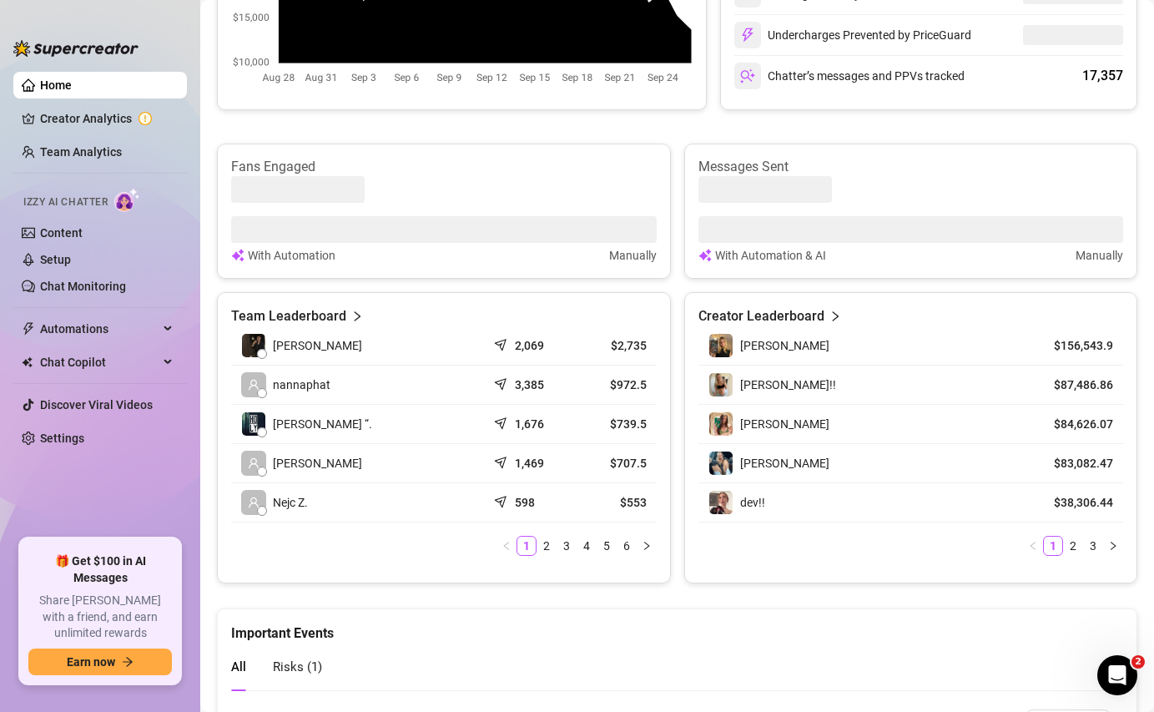
scroll to position [184, 0]
